Goal: Transaction & Acquisition: Purchase product/service

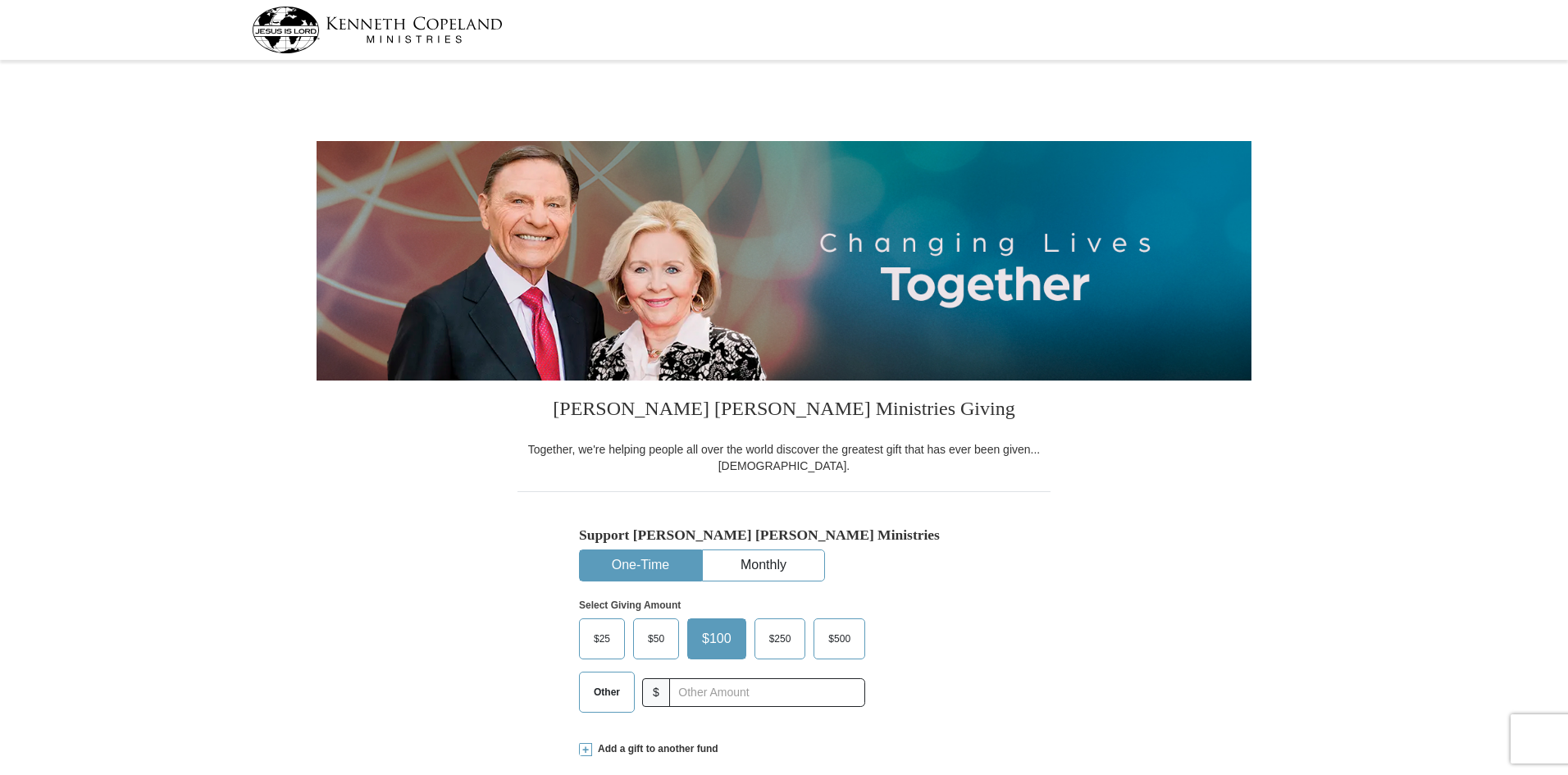
select select "[GEOGRAPHIC_DATA]"
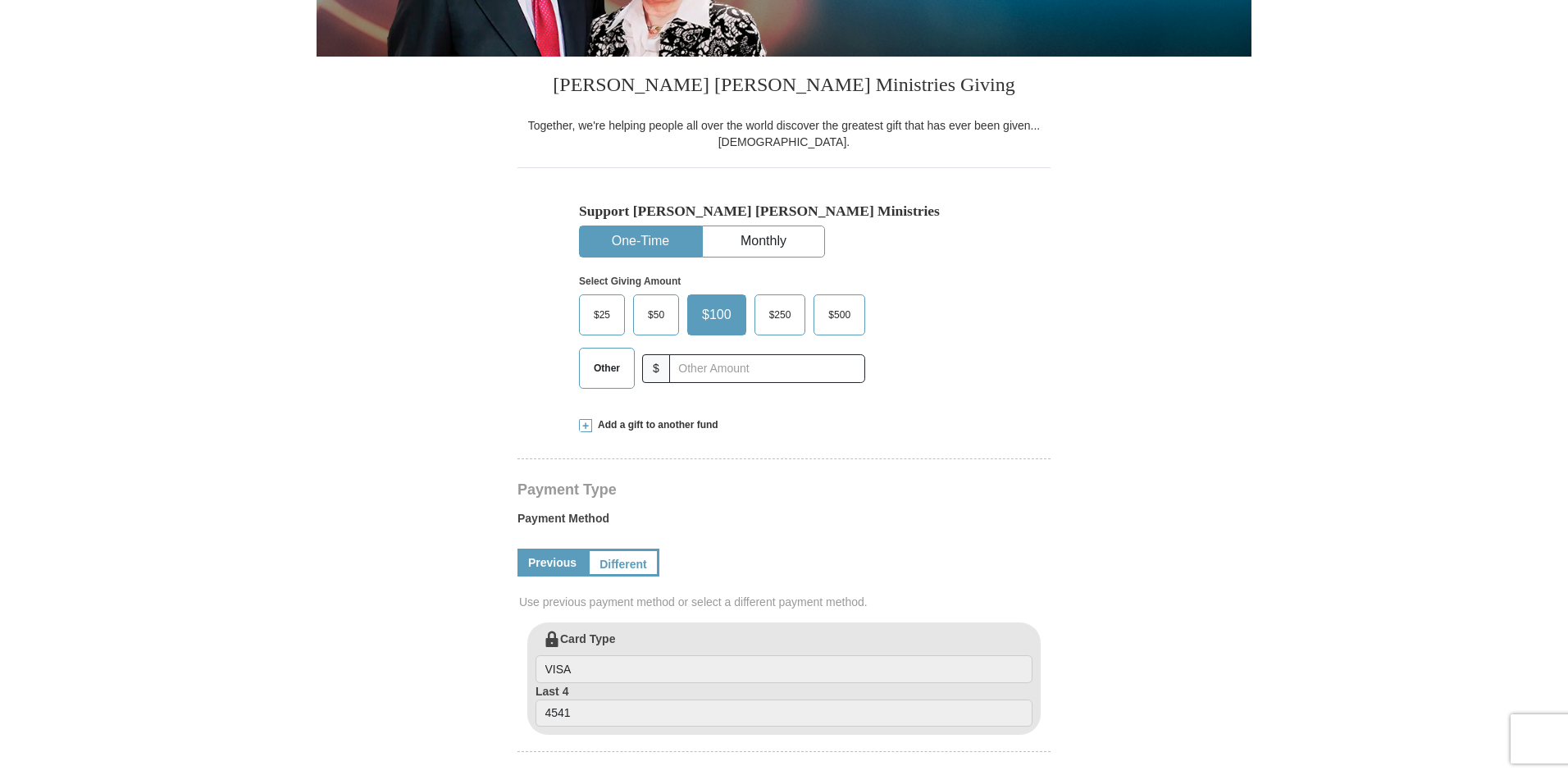
scroll to position [328, 0]
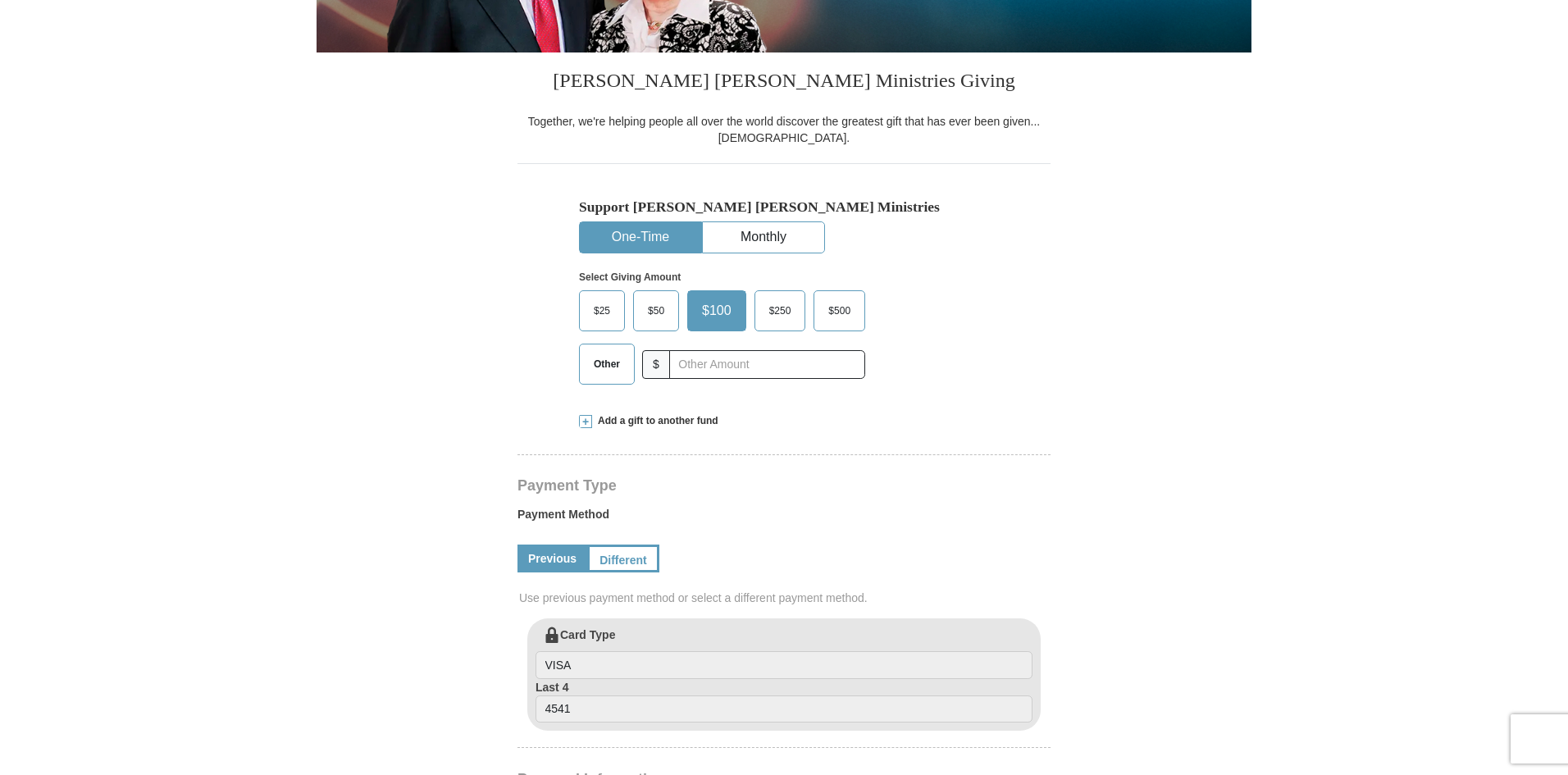
click at [625, 374] on span "Other" at bounding box center [607, 364] width 43 height 25
click at [0, 0] on input "Other" at bounding box center [0, 0] width 0 height 0
click at [623, 421] on span "Add a gift to another fund" at bounding box center [655, 420] width 126 height 14
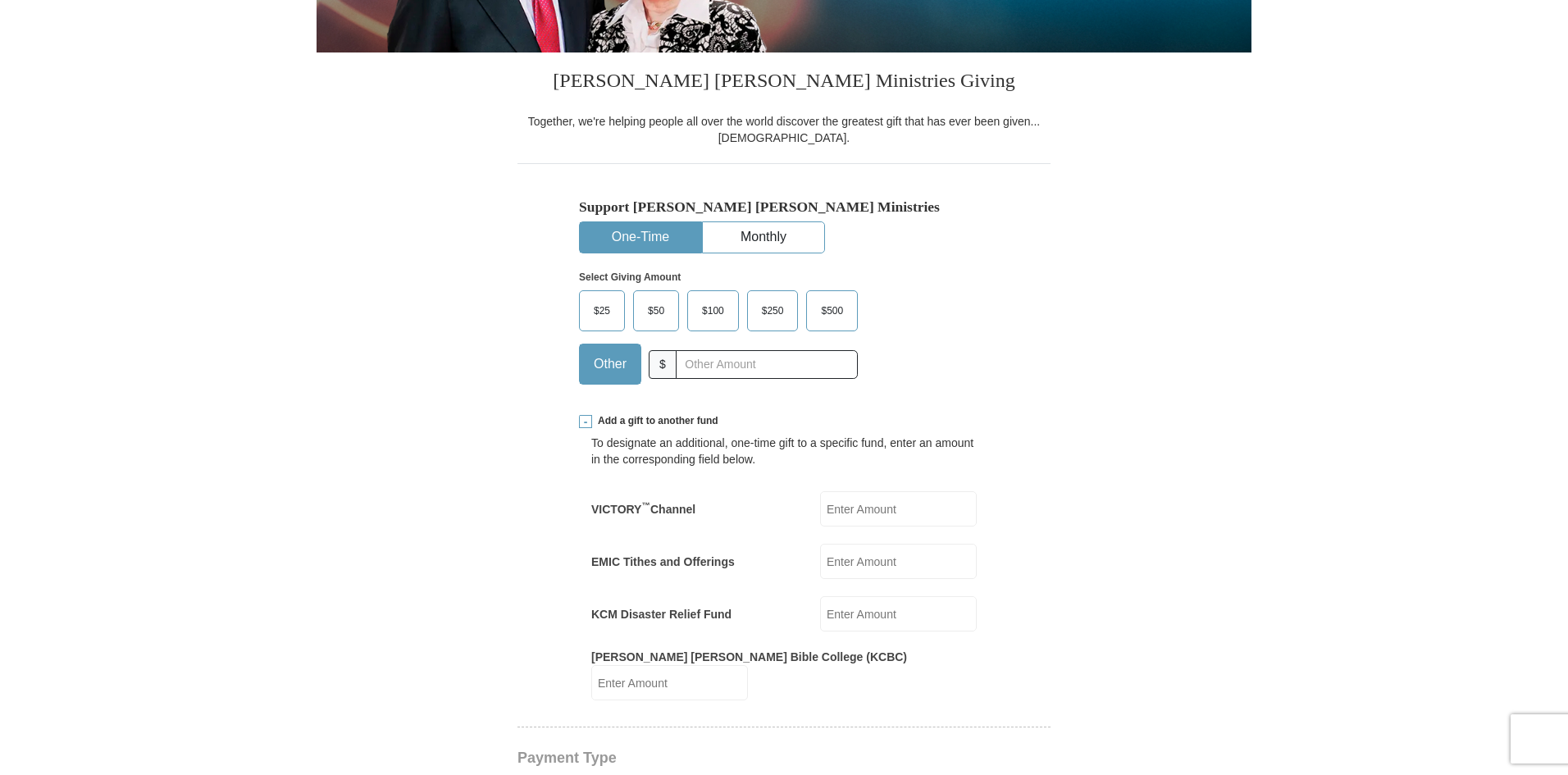
click at [885, 565] on input "EMIC Tithes and Offerings" at bounding box center [898, 561] width 157 height 35
type input "75.00"
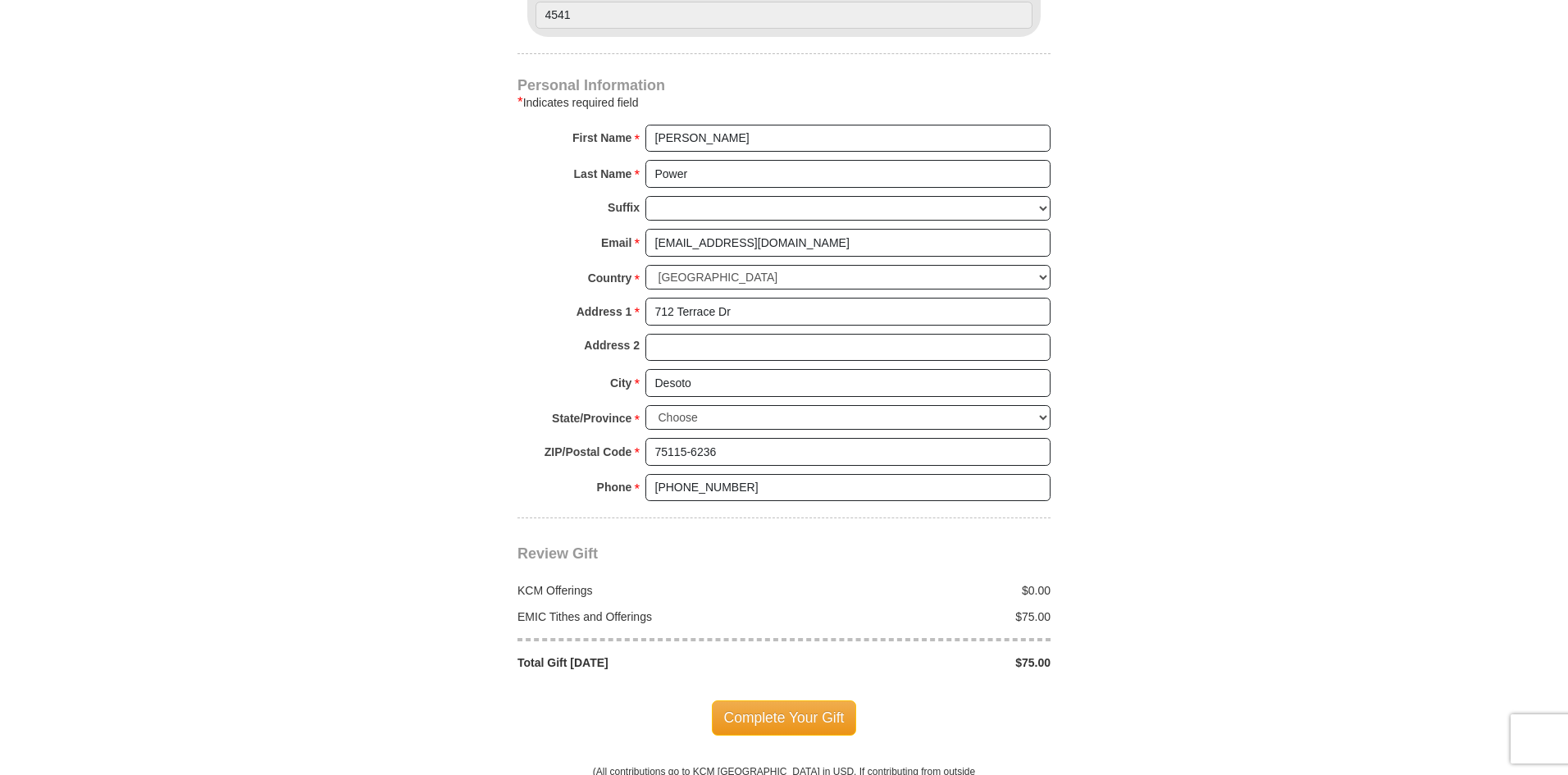
scroll to position [1393, 0]
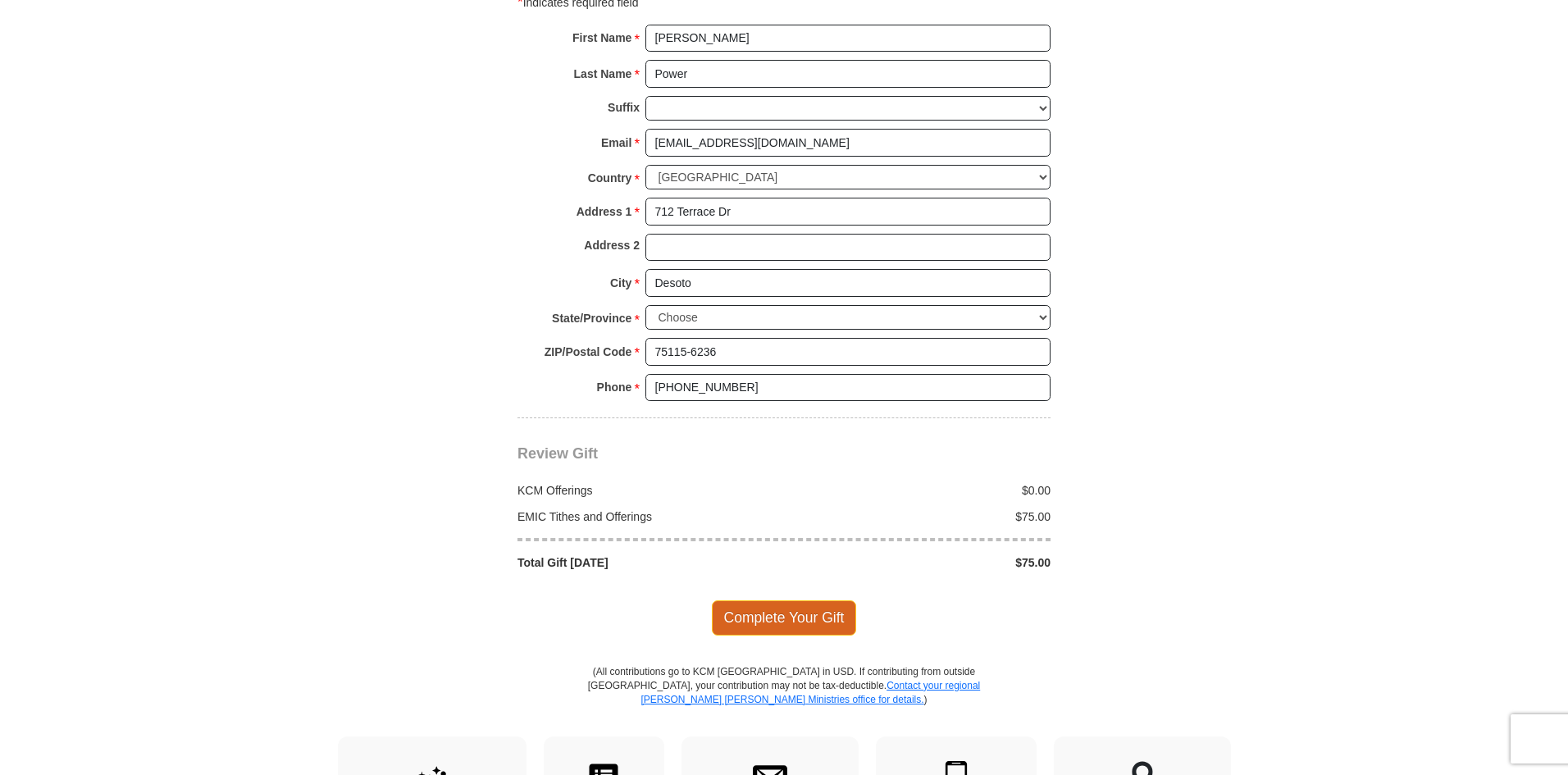
click at [782, 605] on span "Complete Your Gift" at bounding box center [784, 618] width 145 height 35
